Goal: Information Seeking & Learning: Understand process/instructions

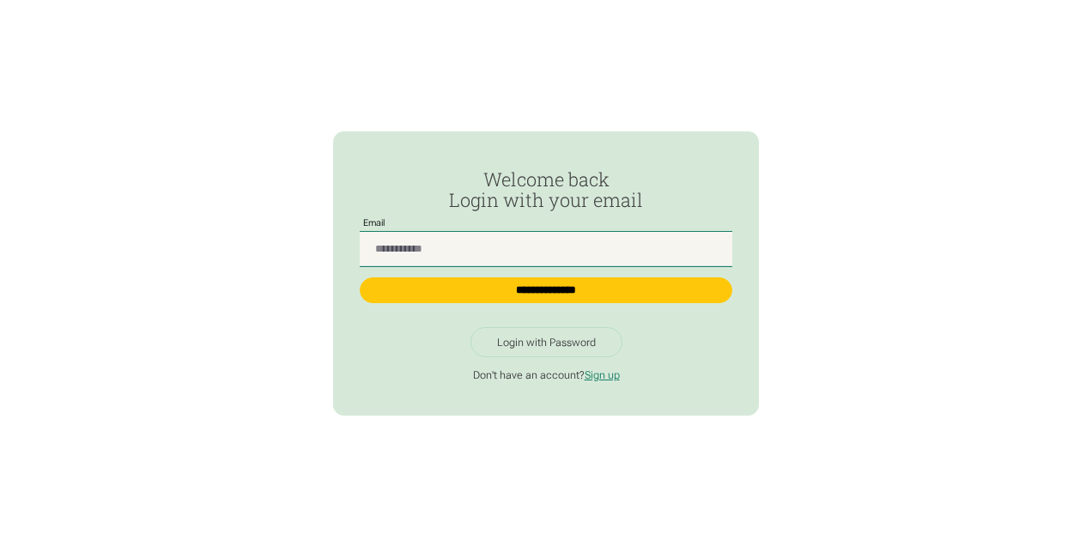
click at [419, 250] on input "Passwordless Login" at bounding box center [546, 249] width 373 height 34
type input "**********"
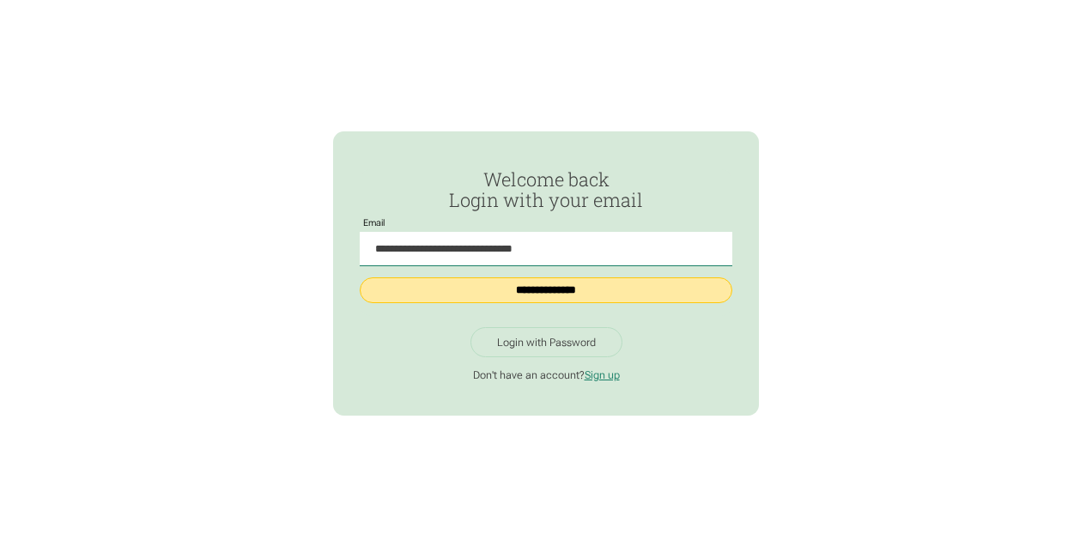
click at [520, 286] on input "**********" at bounding box center [546, 290] width 373 height 26
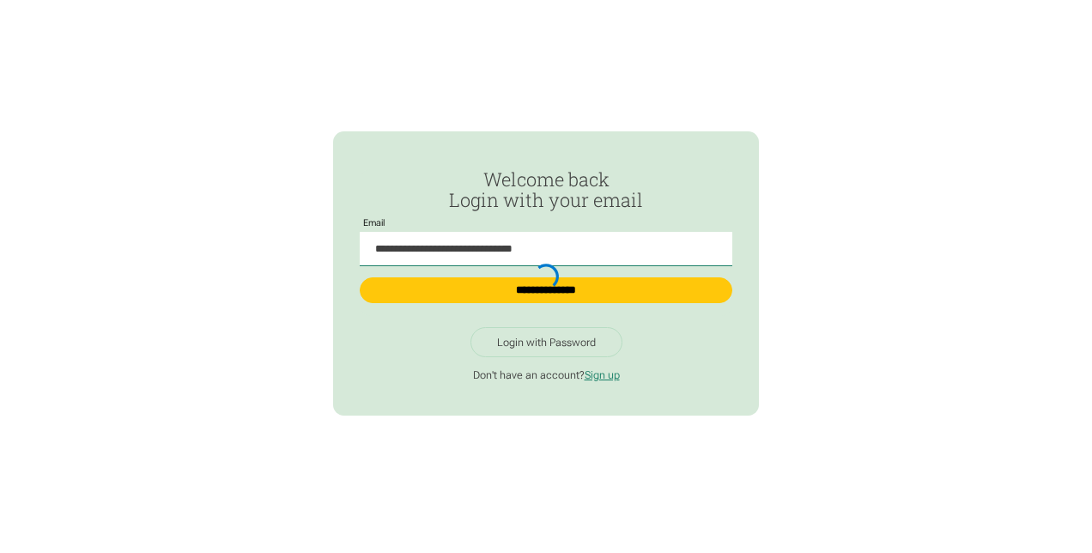
type input "**********"
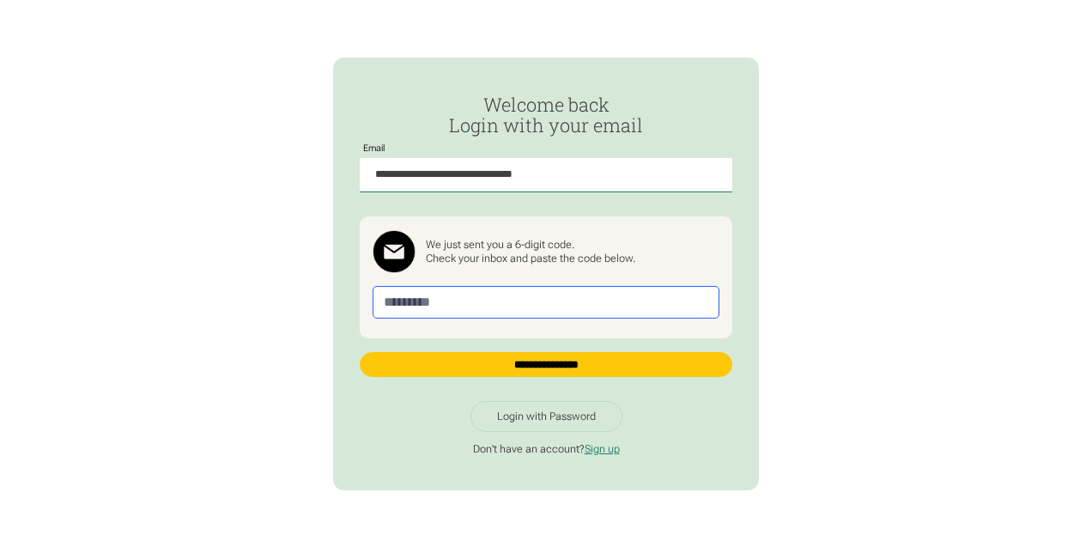
click at [464, 302] on input "Passwordless Login" at bounding box center [545, 302] width 347 height 33
paste input "******"
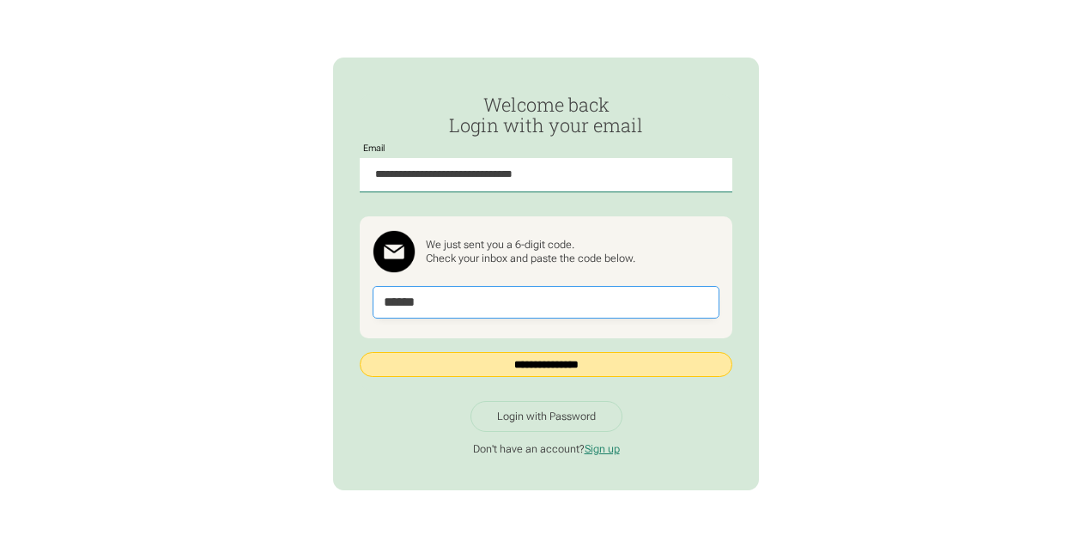
type input "******"
click at [491, 361] on input "**********" at bounding box center [546, 364] width 373 height 25
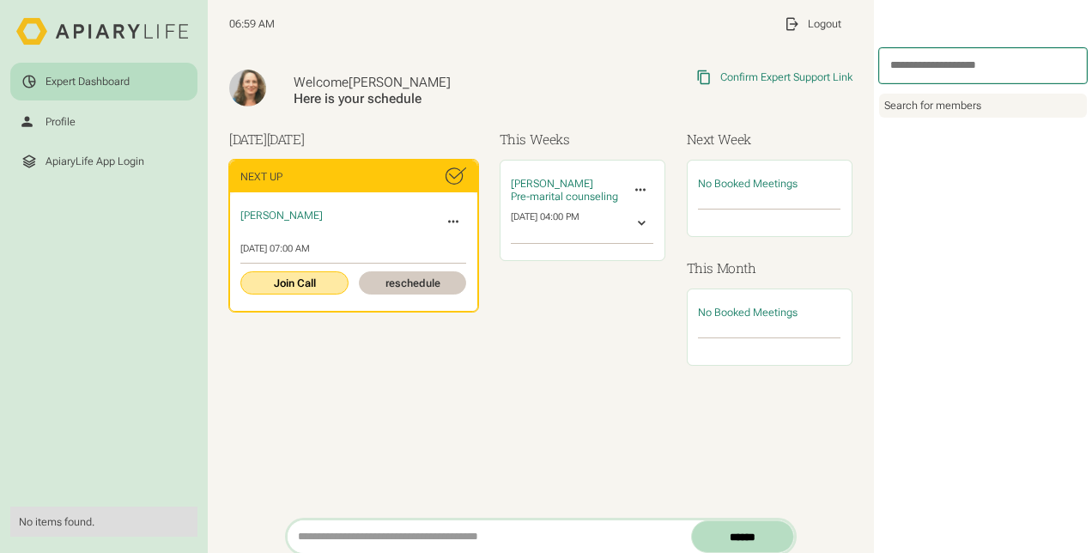
click at [318, 276] on link "Join Call" at bounding box center [293, 282] width 107 height 23
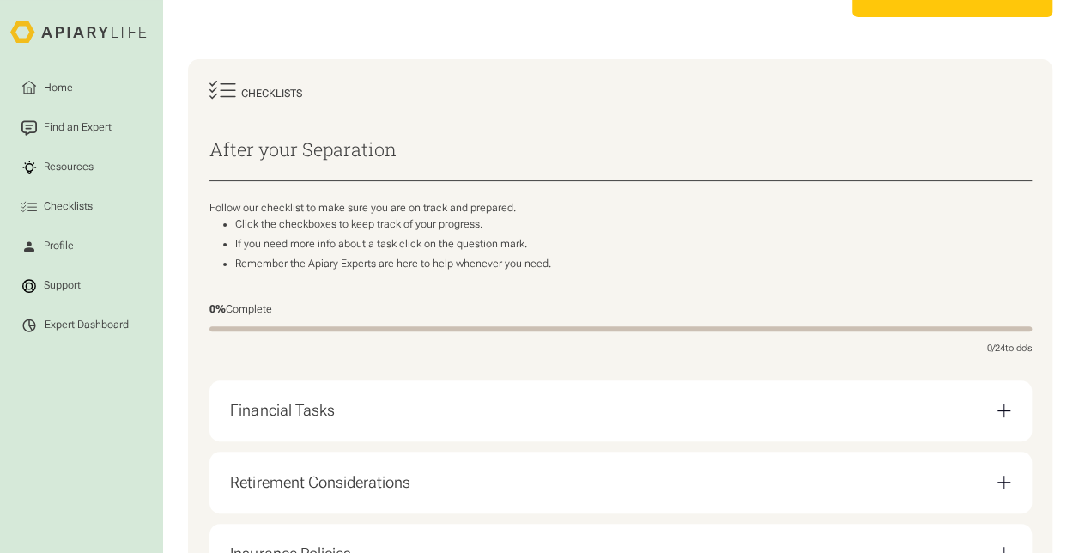
scroll to position [172, 0]
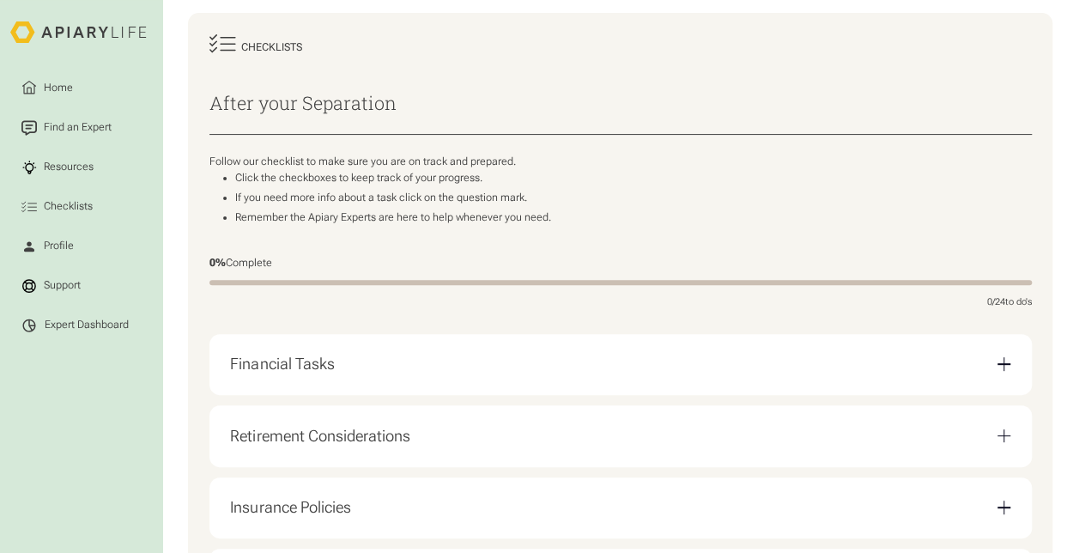
click at [490, 383] on div "Financial Tasks" at bounding box center [620, 364] width 780 height 40
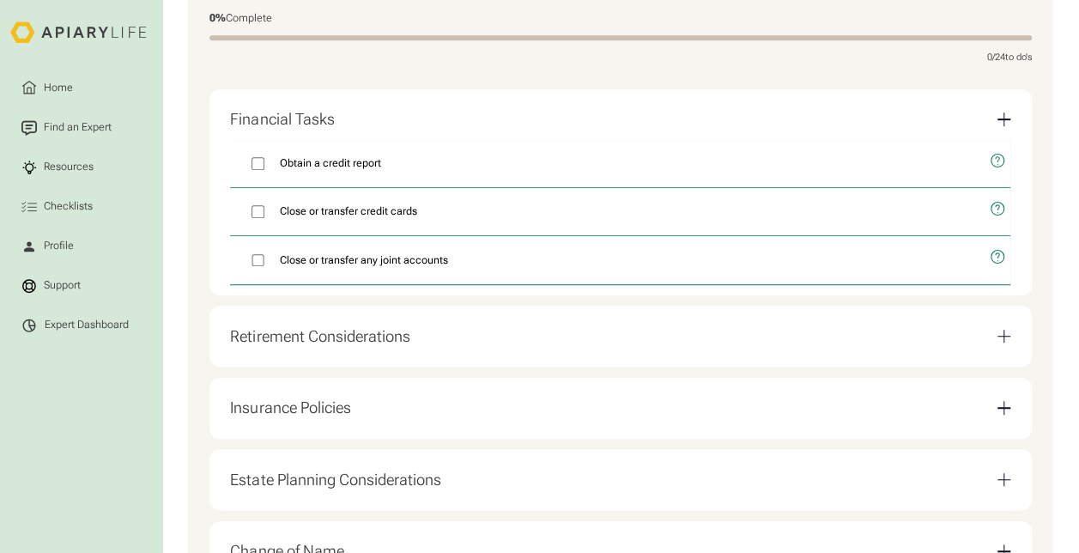
scroll to position [515, 0]
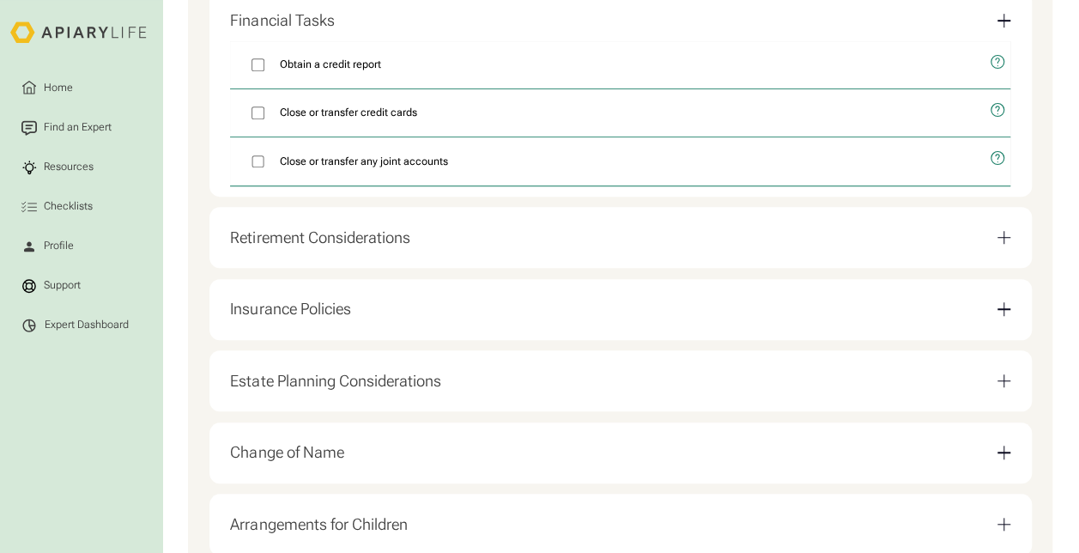
click at [536, 244] on div "Retirement Considerations" at bounding box center [620, 237] width 780 height 40
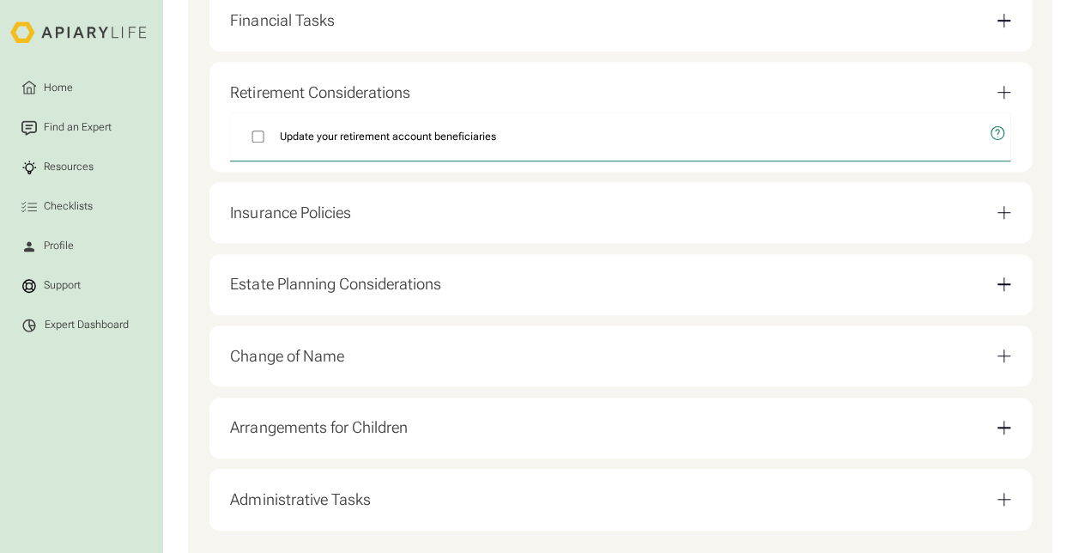
click at [562, 223] on div "Insurance Policies" at bounding box center [620, 212] width 780 height 40
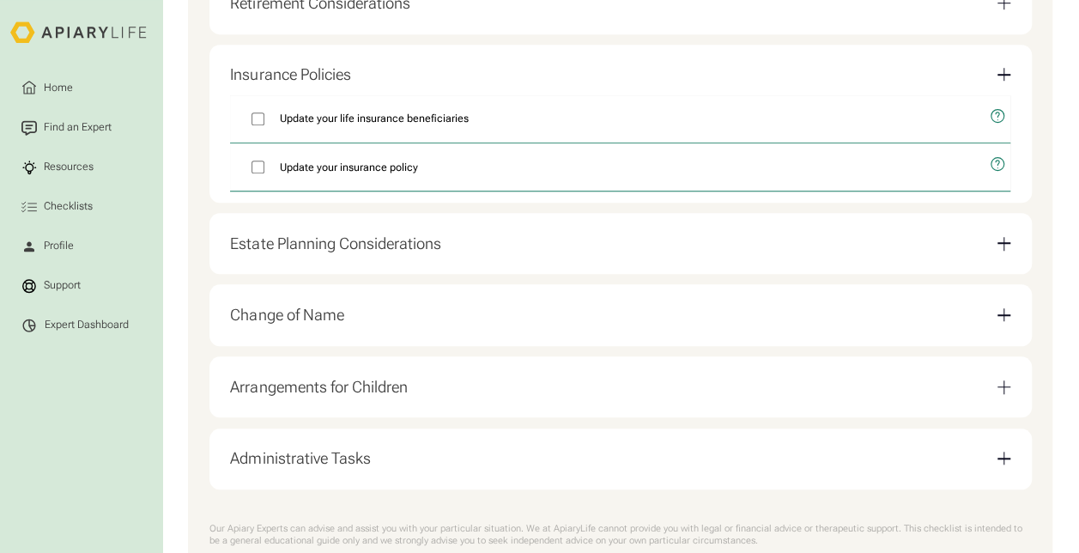
scroll to position [687, 0]
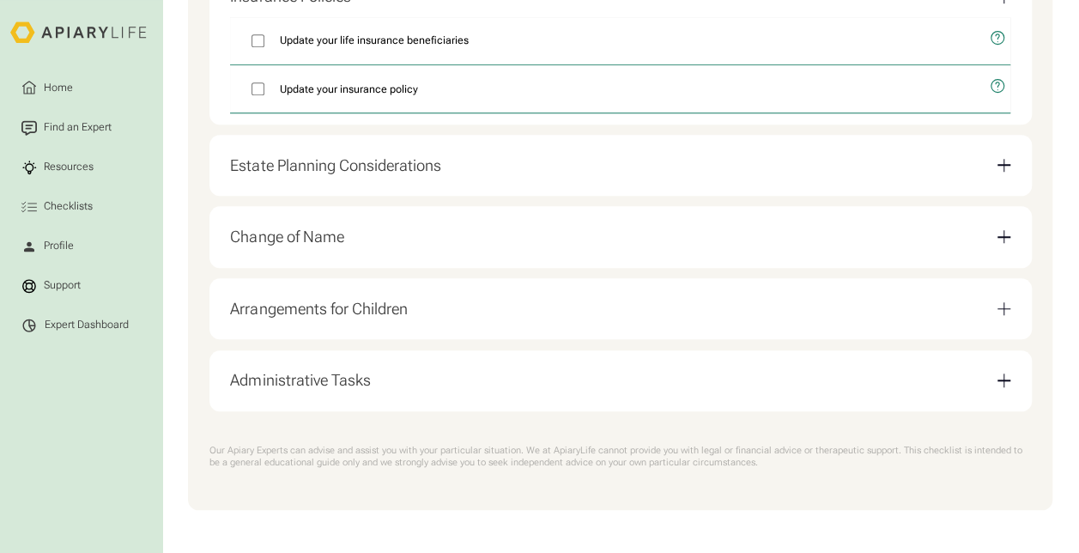
click at [395, 378] on div "Administrative Tasks" at bounding box center [620, 380] width 780 height 40
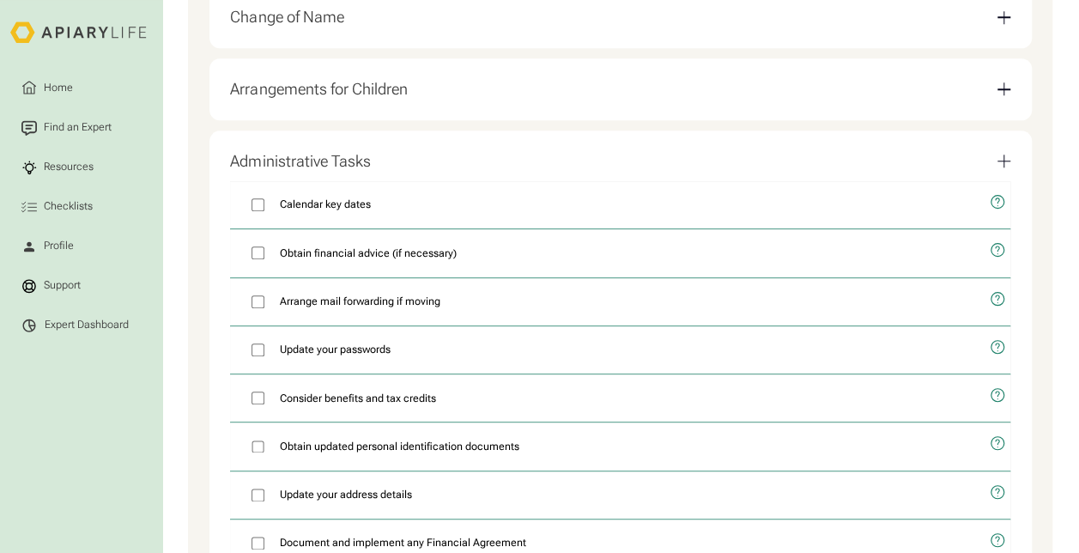
scroll to position [701, 0]
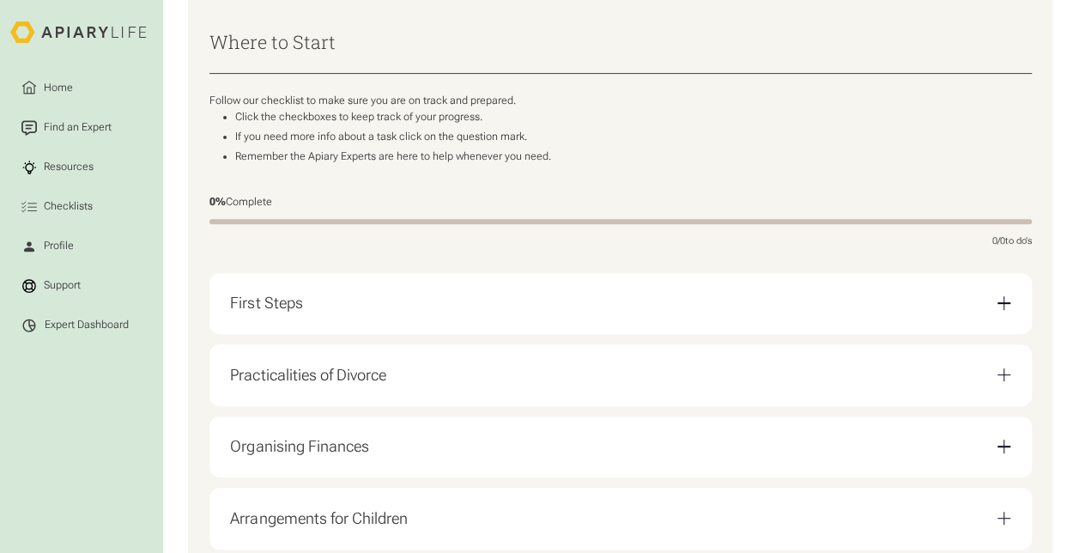
scroll to position [343, 0]
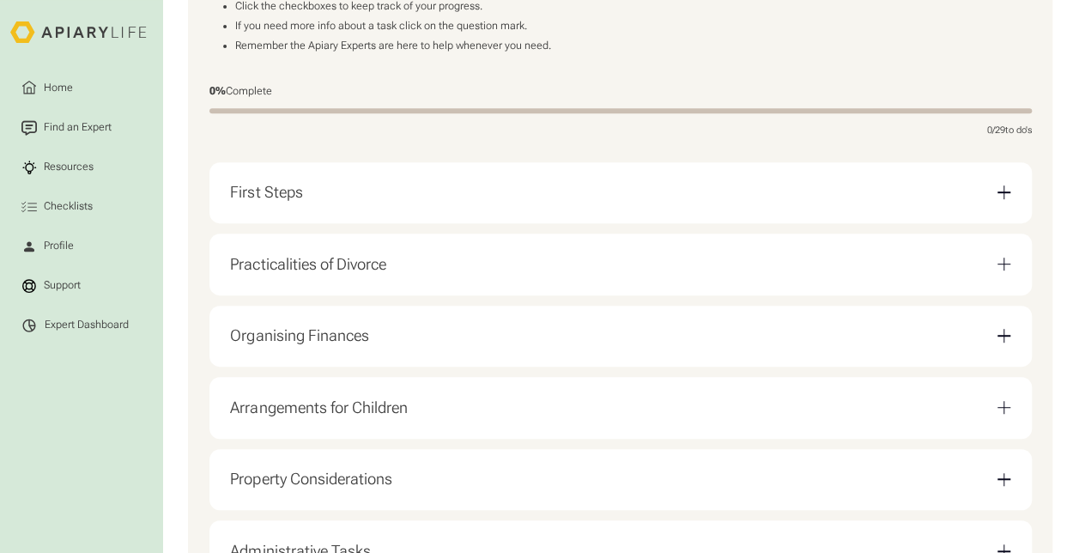
click at [441, 193] on div "First Steps" at bounding box center [620, 193] width 780 height 40
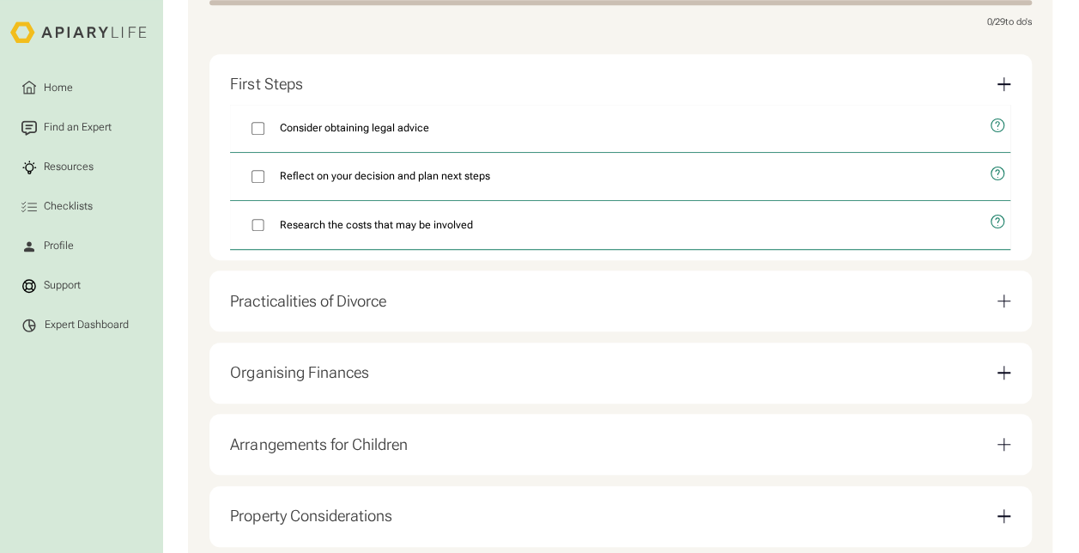
scroll to position [515, 0]
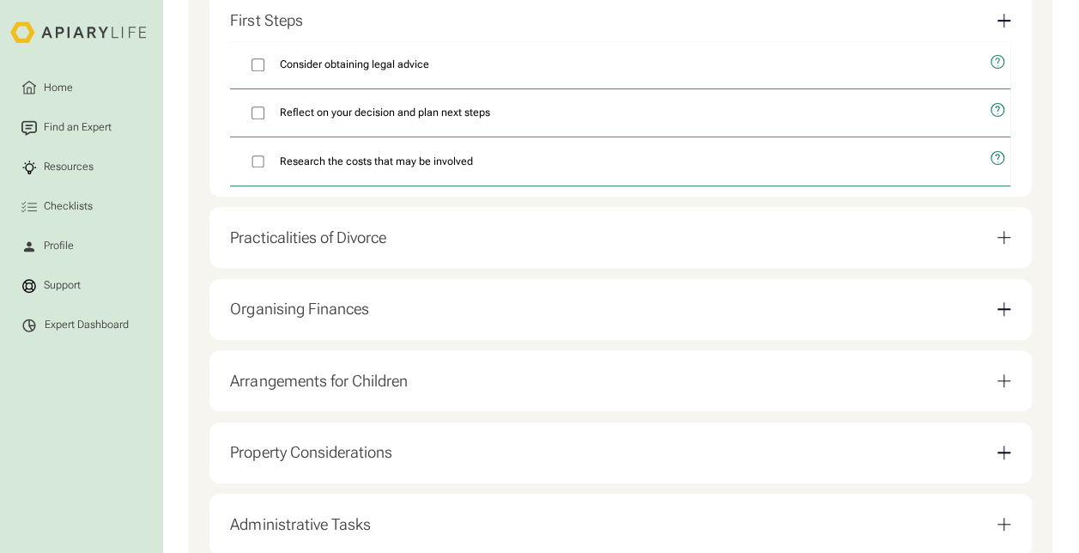
click at [427, 240] on div "Practicalities of Divorce" at bounding box center [620, 237] width 780 height 40
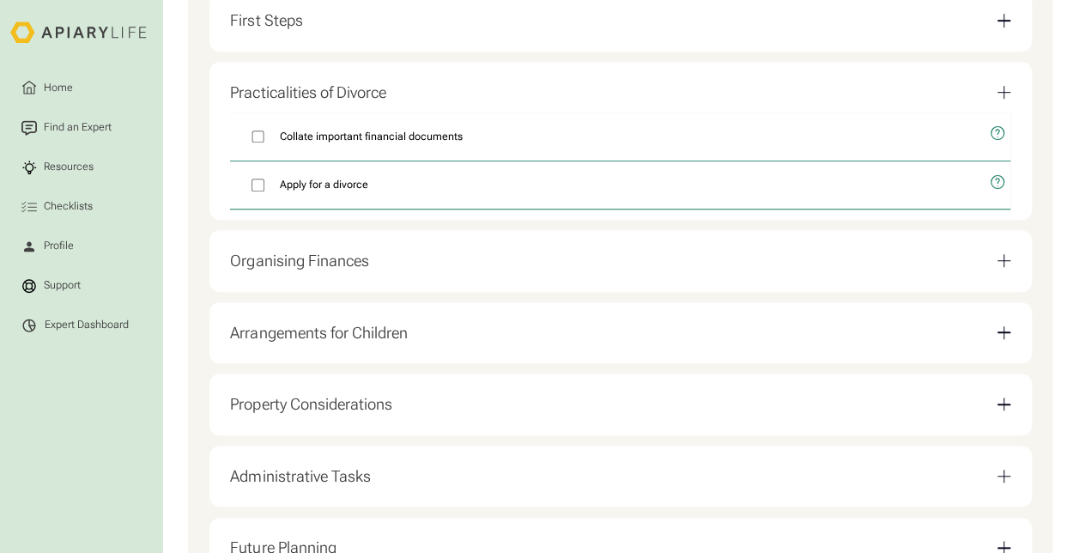
click at [415, 276] on div "Organising Finances" at bounding box center [620, 261] width 780 height 40
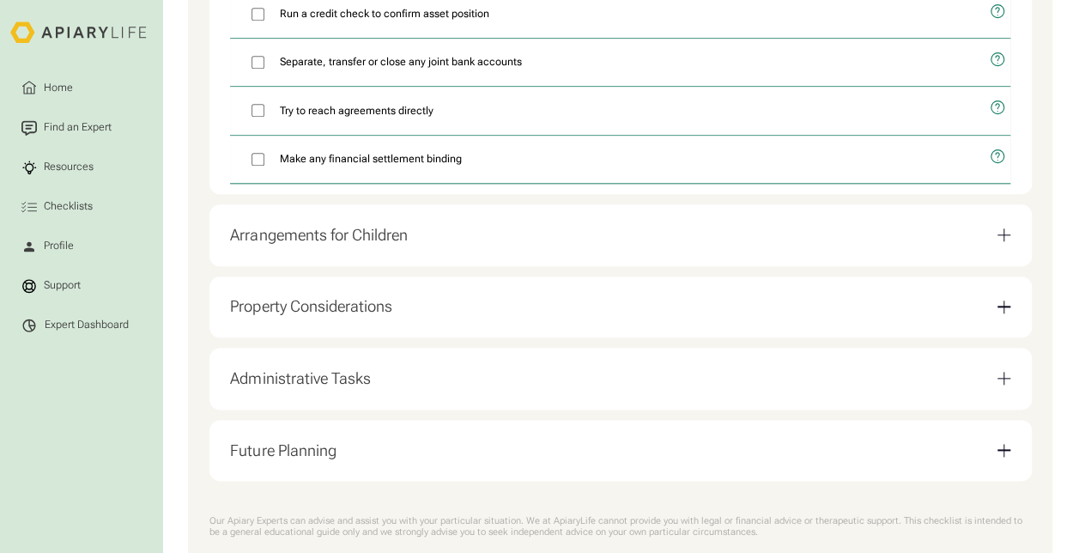
scroll to position [936, 0]
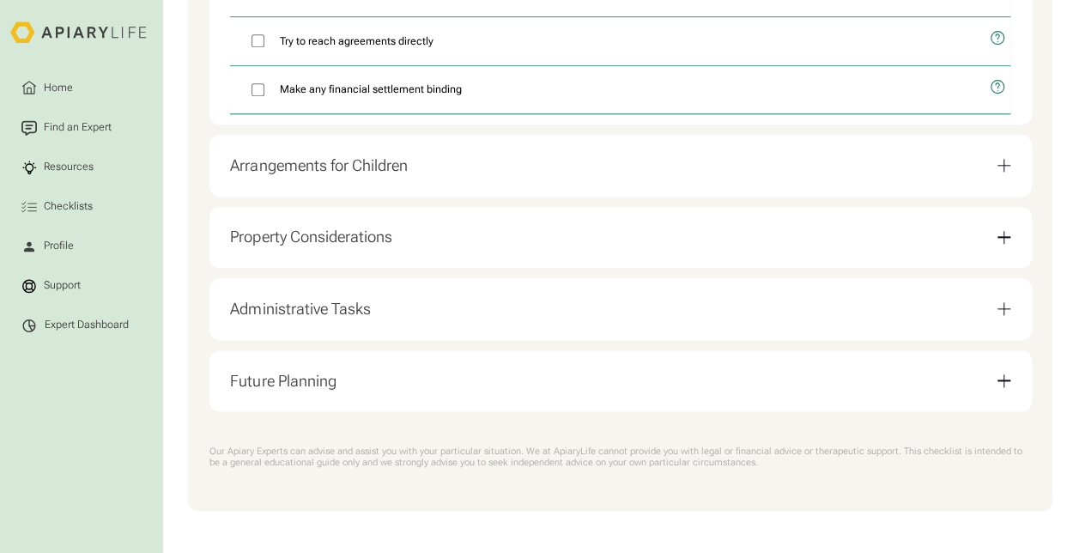
click at [366, 306] on div "Administrative Tasks" at bounding box center [300, 309] width 140 height 19
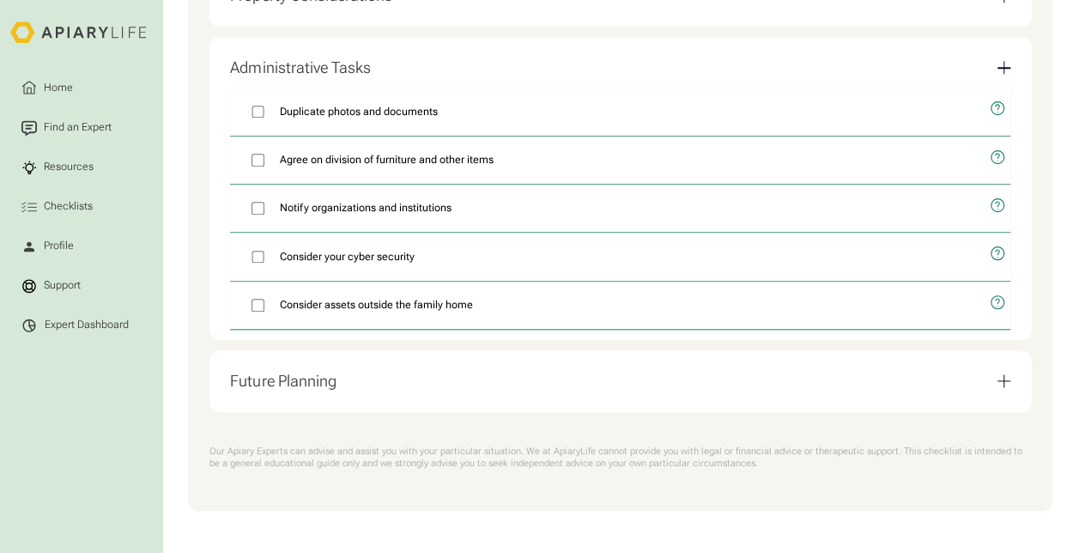
scroll to position [839, 0]
click at [329, 390] on div "Future Planning" at bounding box center [620, 381] width 780 height 40
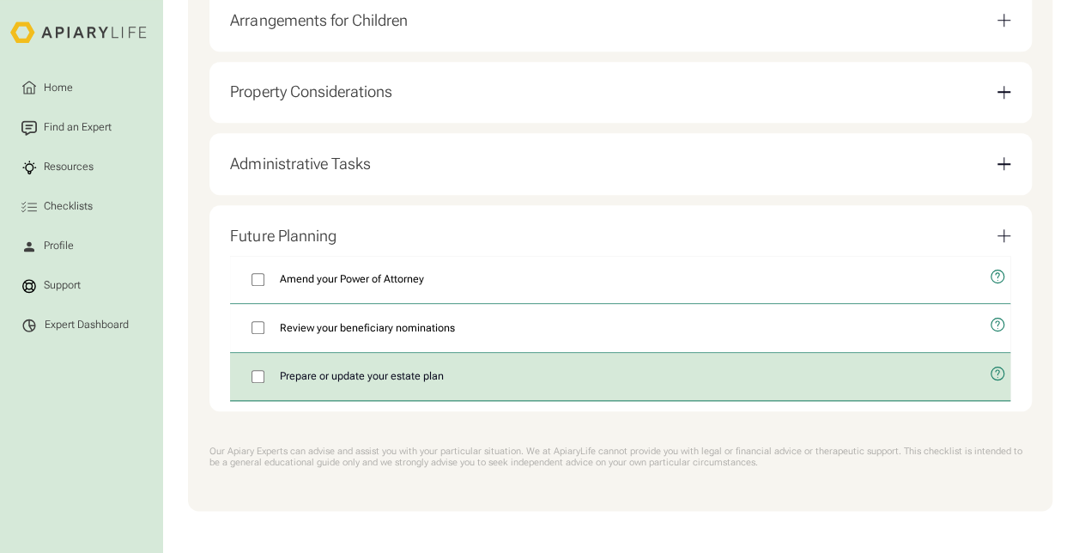
scroll to position [742, 0]
click at [1002, 372] on icon "open modal" at bounding box center [996, 372] width 13 height 13
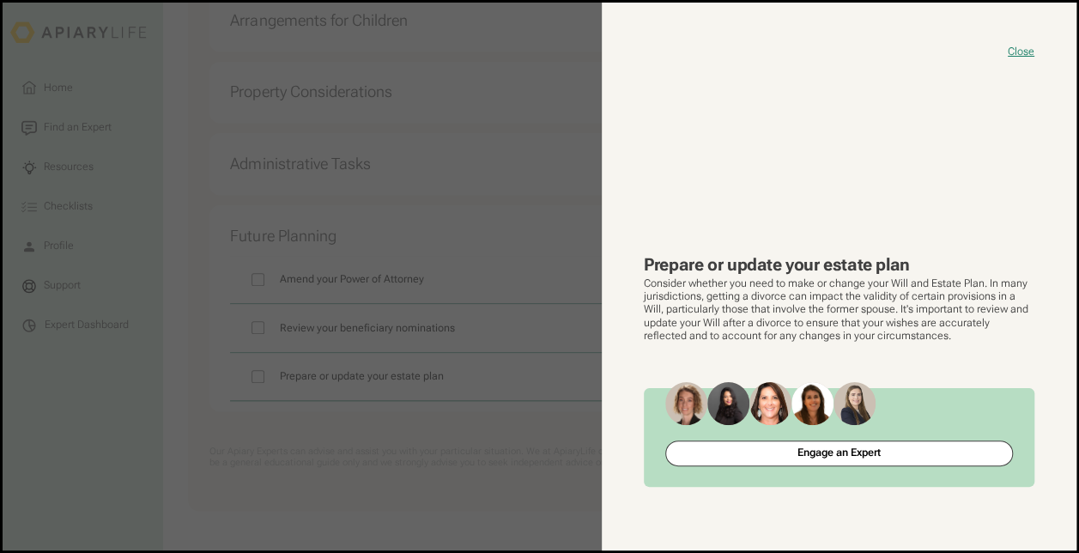
click at [445, 201] on button "close modal" at bounding box center [540, 277] width 1074 height 548
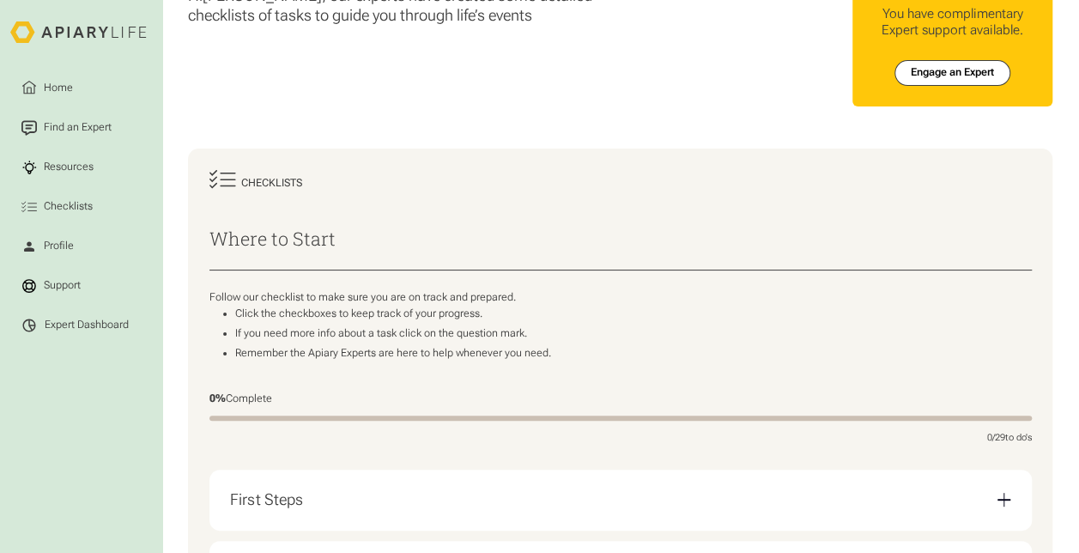
scroll to position [0, 0]
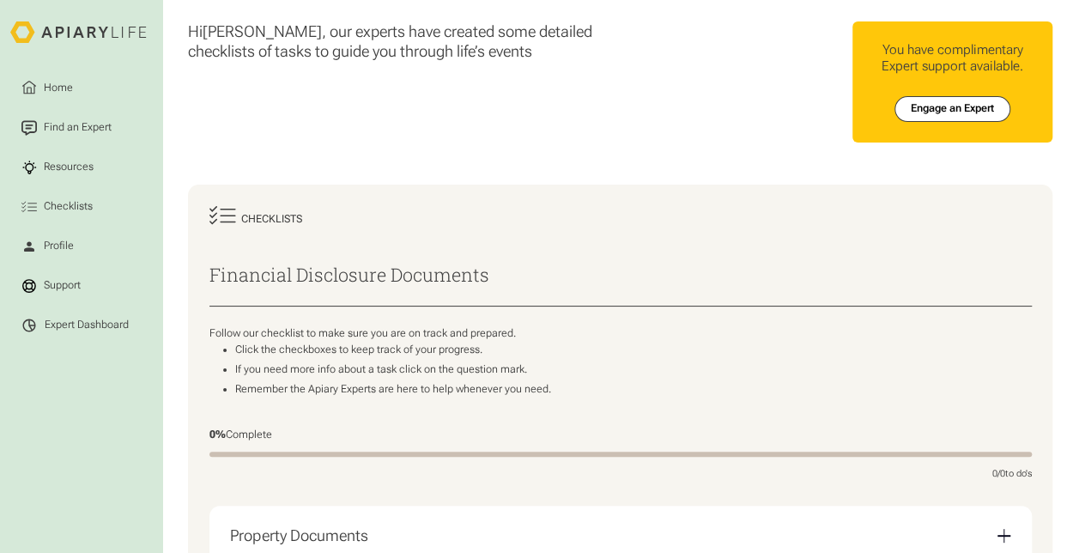
scroll to position [257, 0]
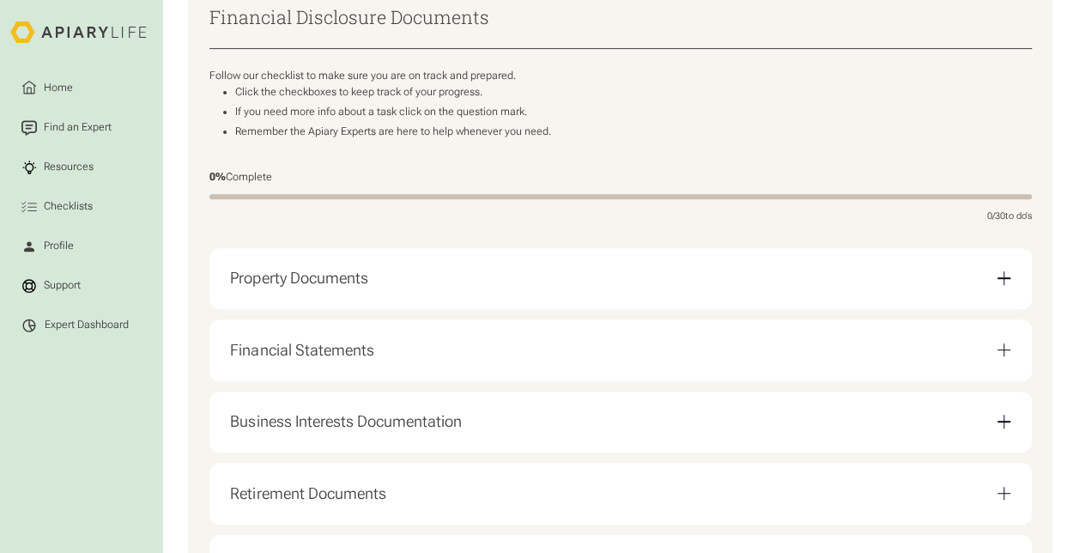
click at [389, 288] on div "Property Documents" at bounding box center [620, 278] width 780 height 40
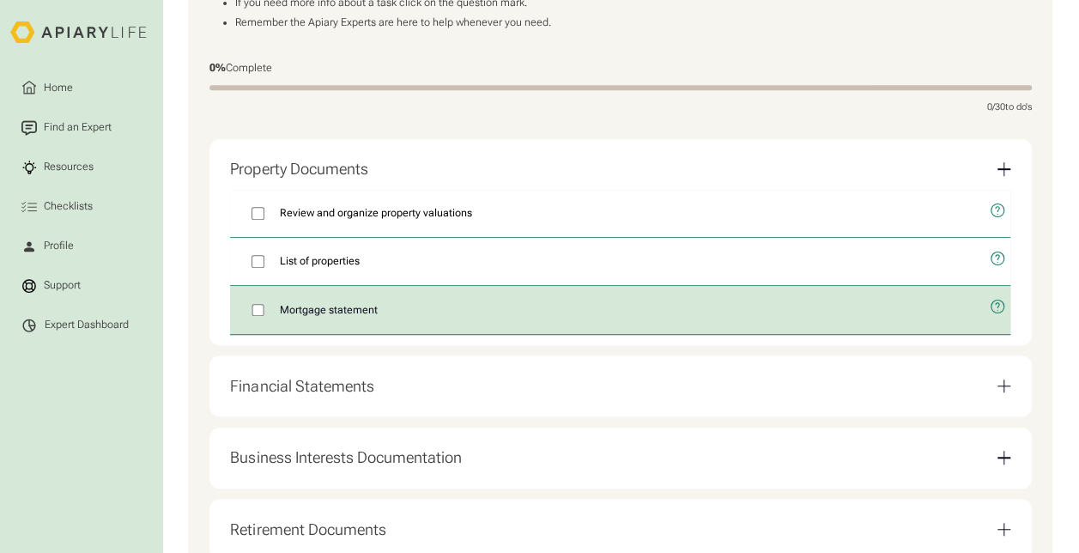
scroll to position [429, 0]
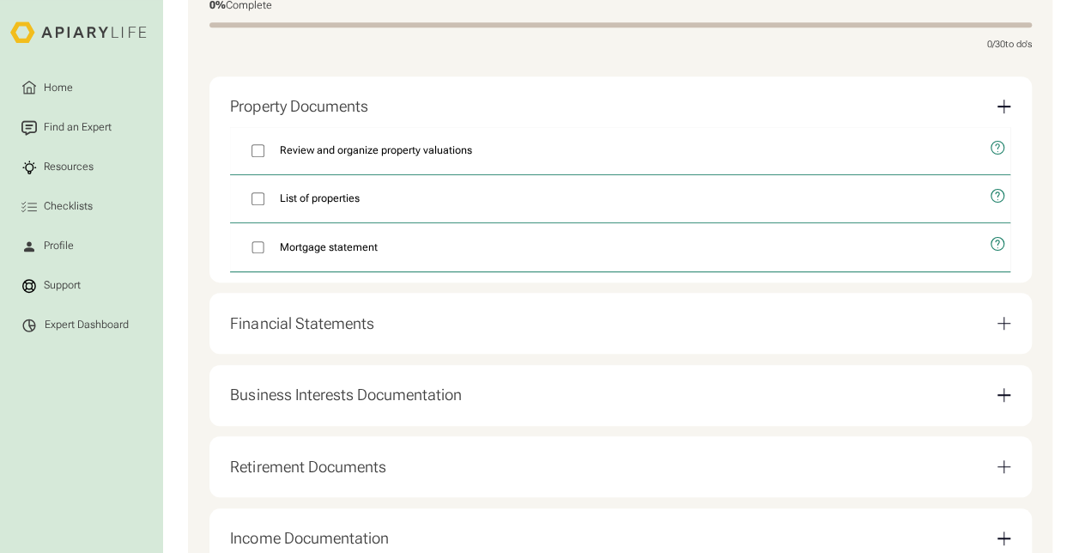
click at [339, 333] on div "Financial Statements" at bounding box center [301, 323] width 143 height 19
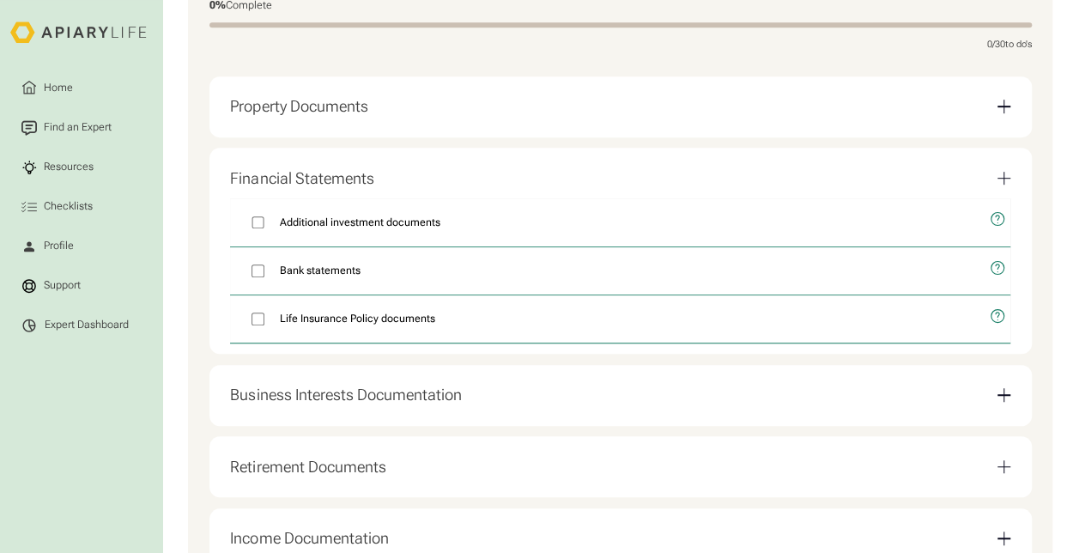
click at [383, 404] on div "Business Interests Documentation" at bounding box center [345, 394] width 231 height 19
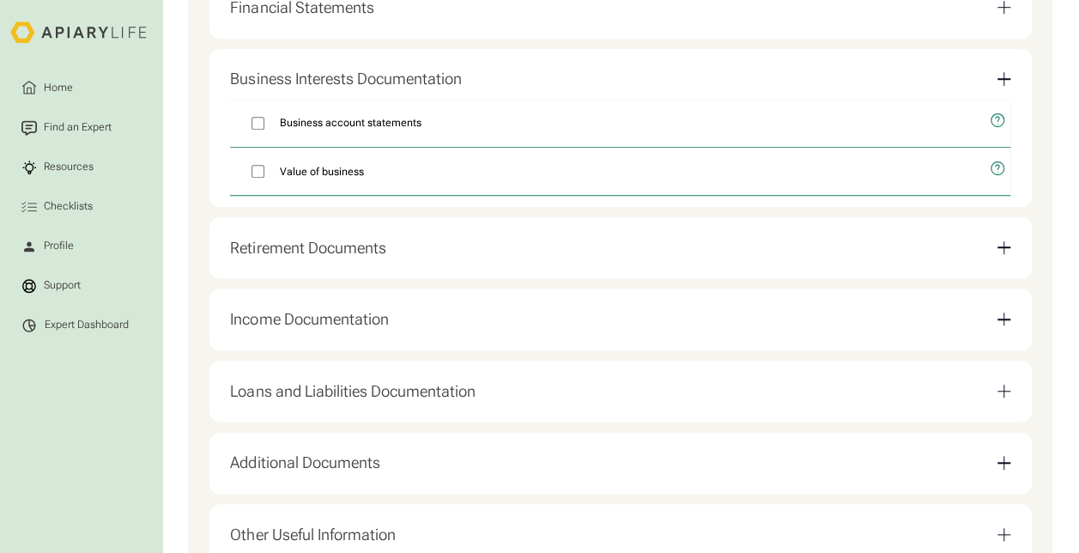
scroll to position [601, 0]
click at [354, 257] on div "Retirement Documents" at bounding box center [307, 247] width 155 height 19
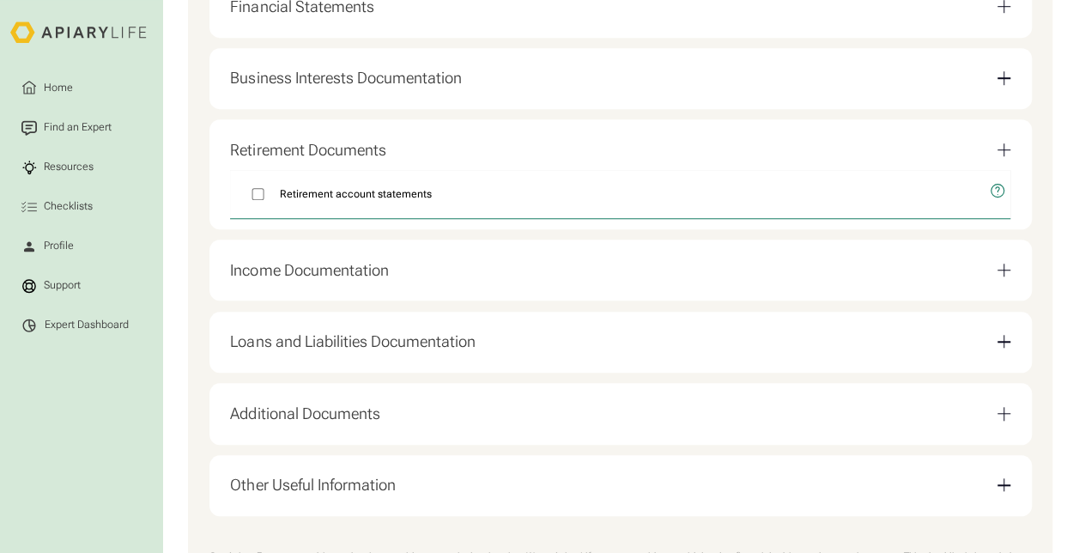
click at [359, 280] on div "Income Documentation" at bounding box center [309, 270] width 158 height 19
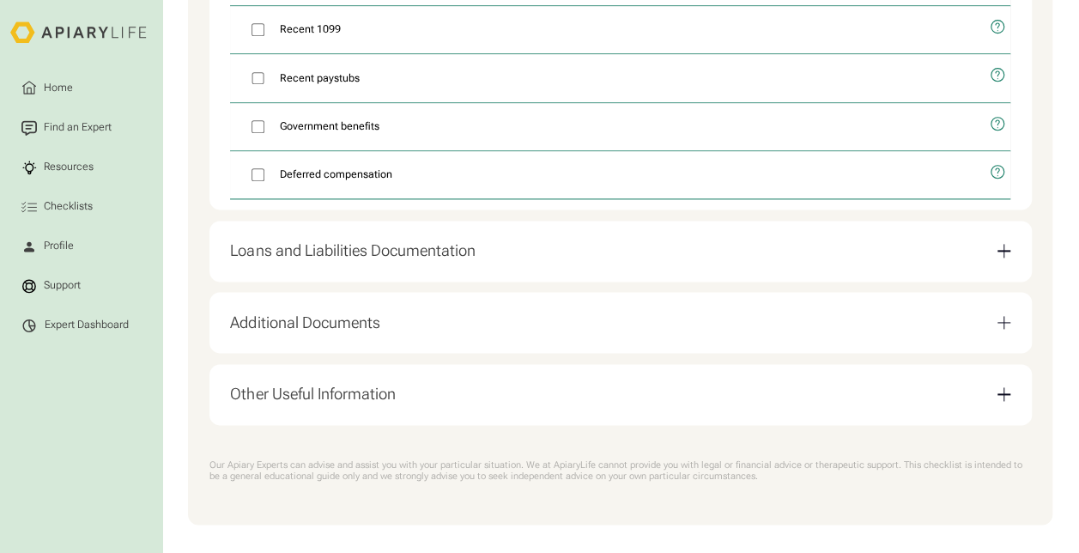
click at [385, 260] on div "Loans and Liabilities Documentation" at bounding box center [352, 250] width 245 height 19
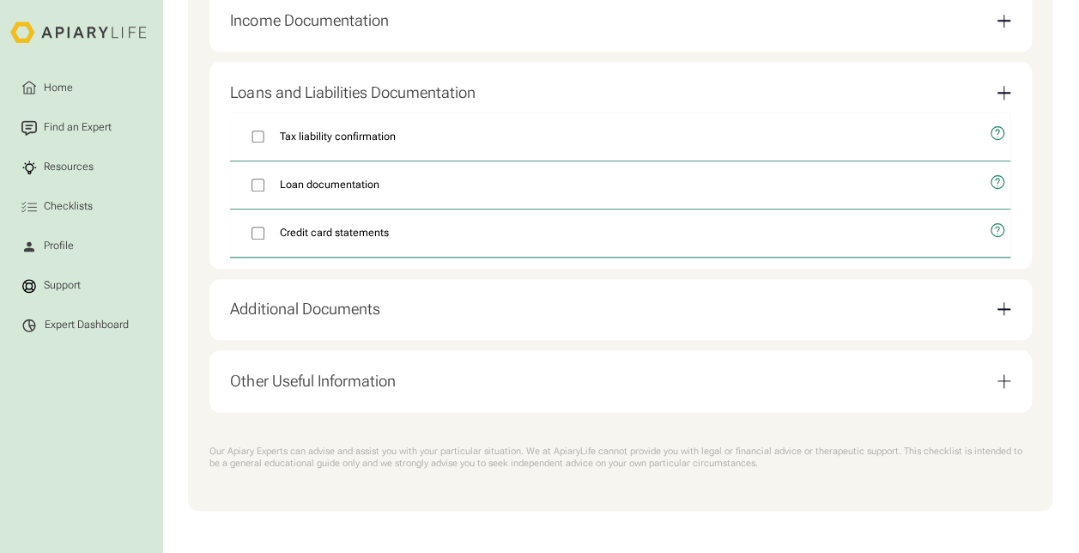
scroll to position [814, 0]
click at [350, 316] on div "Additional Documents" at bounding box center [304, 309] width 149 height 19
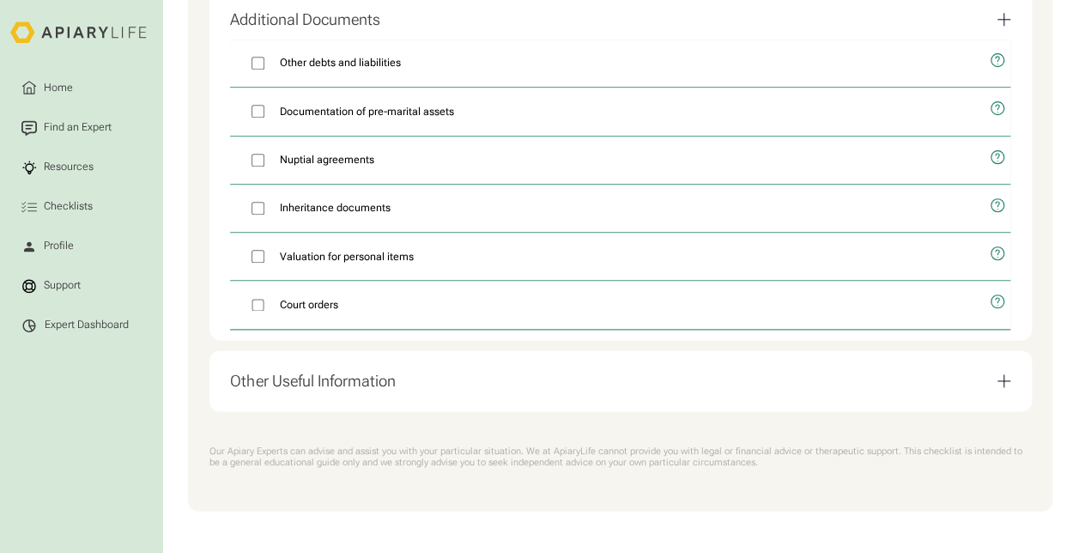
click at [349, 379] on div "Other Useful Information" at bounding box center [312, 381] width 165 height 19
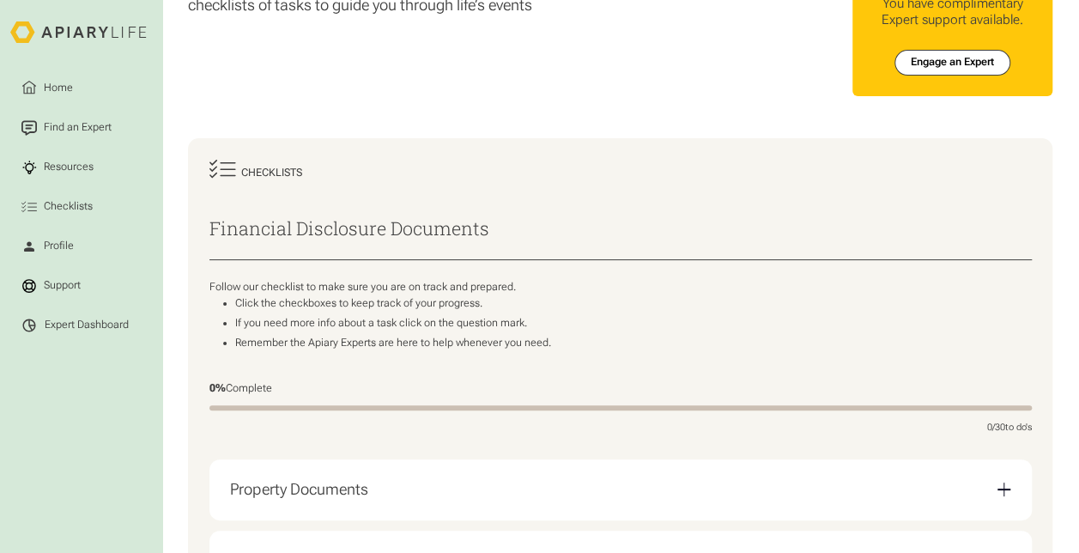
scroll to position [0, 0]
